Goal: Communication & Community: Answer question/provide support

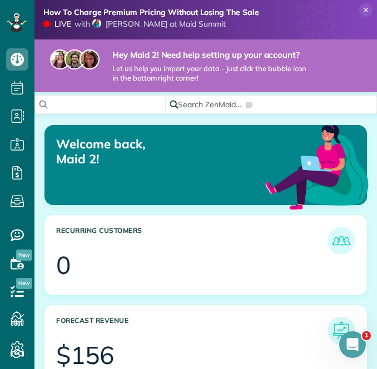
scroll to position [4, 4]
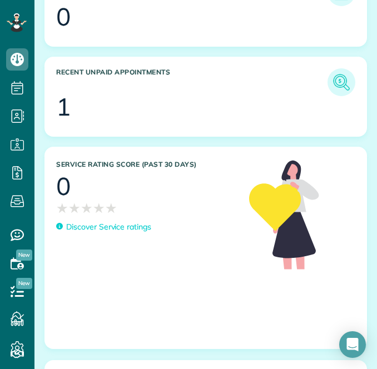
scroll to position [712, 0]
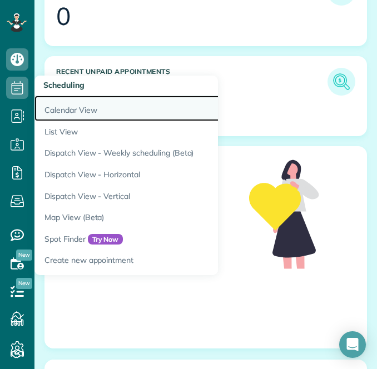
click at [79, 113] on link "Calendar View" at bounding box center [173, 109] width 278 height 26
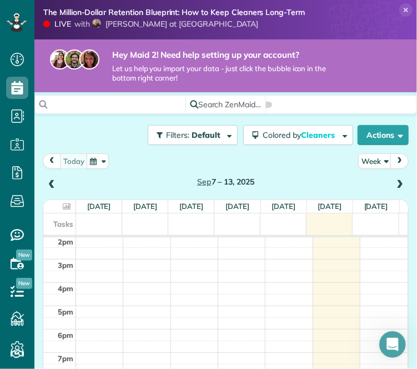
scroll to position [317, 0]
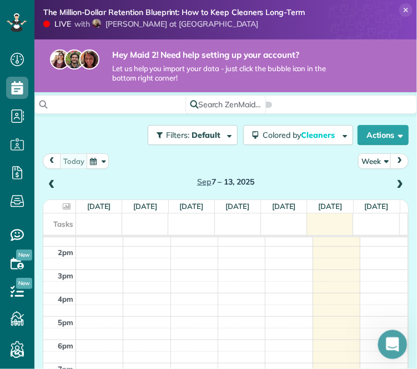
click at [376, 344] on icon "Open Intercom Messenger" at bounding box center [391, 343] width 18 height 18
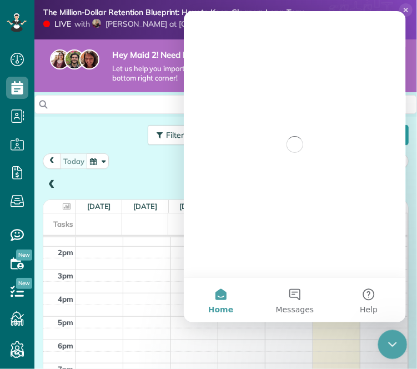
scroll to position [0, 0]
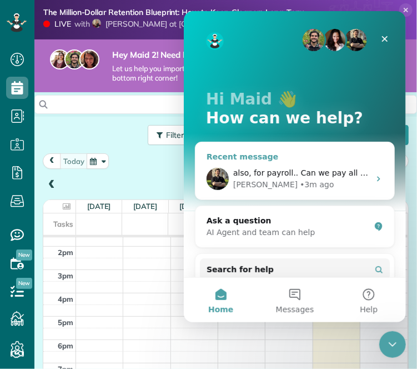
click at [349, 184] on div "[PERSON_NAME] • 3m ago" at bounding box center [301, 184] width 137 height 12
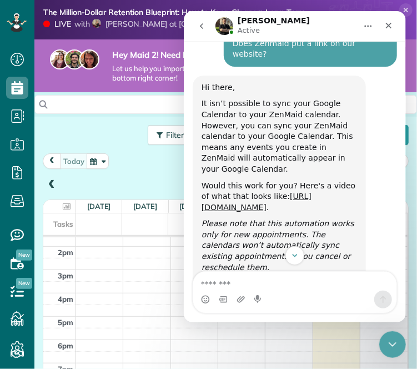
scroll to position [973, 0]
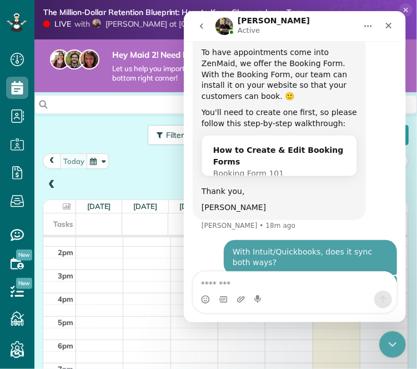
click at [136, 154] on div "[DATE] – [DATE]" at bounding box center [226, 172] width 366 height 39
click at [202, 23] on icon "go back" at bounding box center [201, 26] width 3 height 6
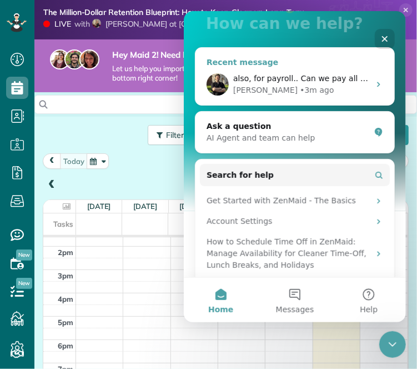
scroll to position [95, 0]
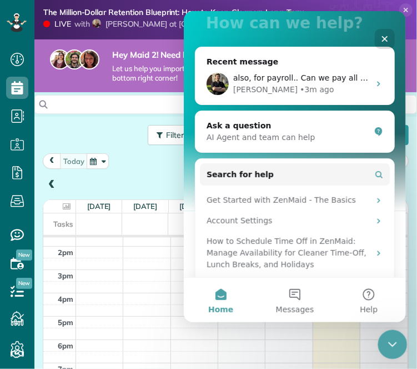
click at [376, 345] on div "Close Intercom Messenger" at bounding box center [391, 343] width 27 height 27
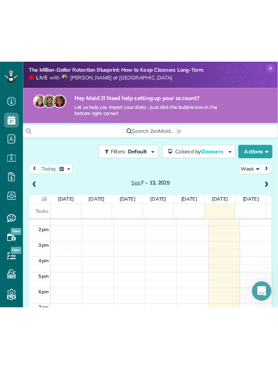
scroll to position [0, 0]
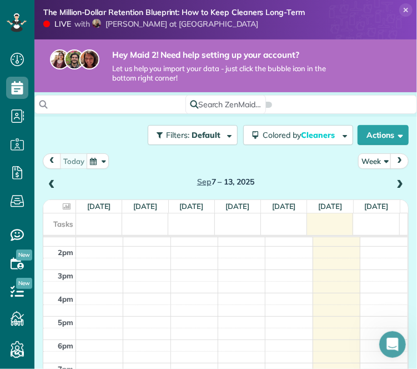
click at [376, 11] on icon at bounding box center [406, 9] width 13 height 13
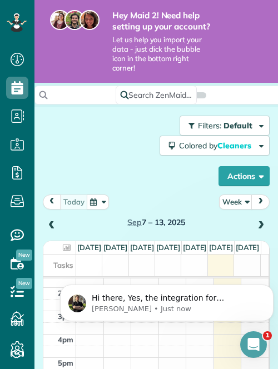
scroll to position [277, 0]
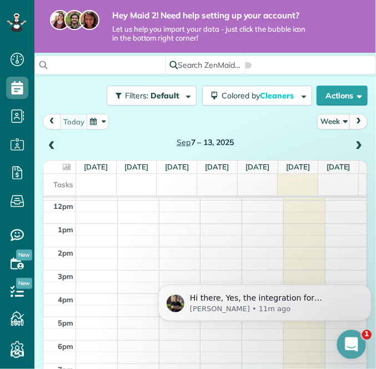
click at [345, 342] on icon "Open Intercom Messenger" at bounding box center [350, 343] width 18 height 18
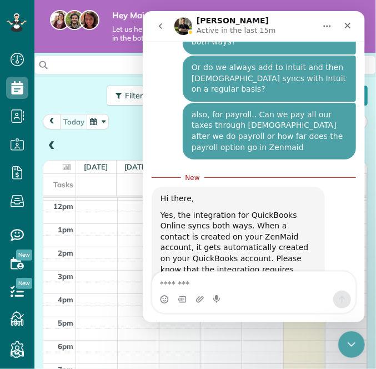
scroll to position [1194, 0]
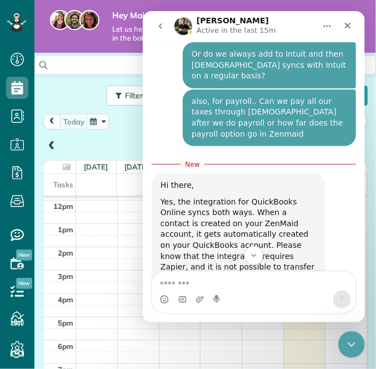
click at [278, 289] on div "If you're interested in setting this up, please let me know!" at bounding box center [238, 300] width 156 height 22
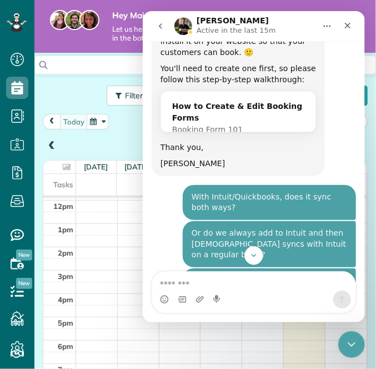
scroll to position [1013, 0]
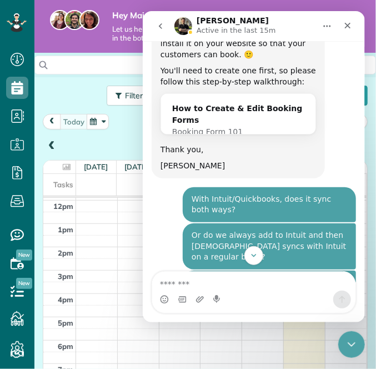
click at [152, 28] on button "go back" at bounding box center [160, 25] width 21 height 21
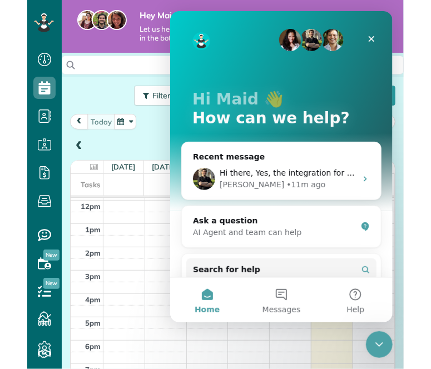
scroll to position [0, 0]
